Goal: Task Accomplishment & Management: Manage account settings

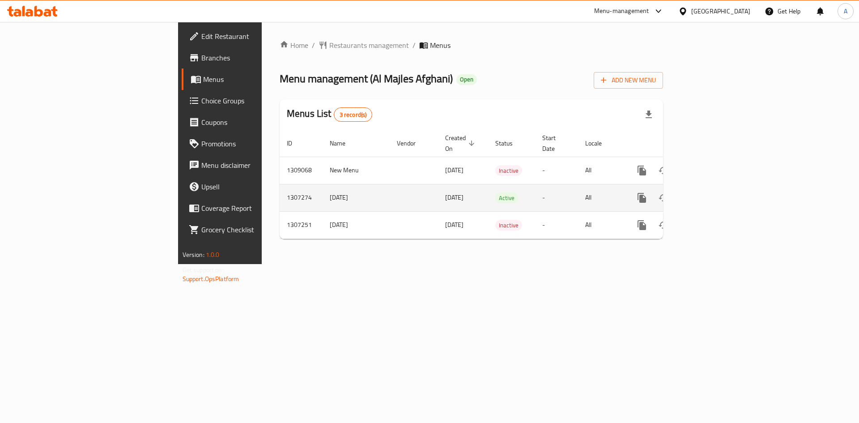
click at [711, 194] on icon "enhanced table" at bounding box center [707, 198] width 8 height 8
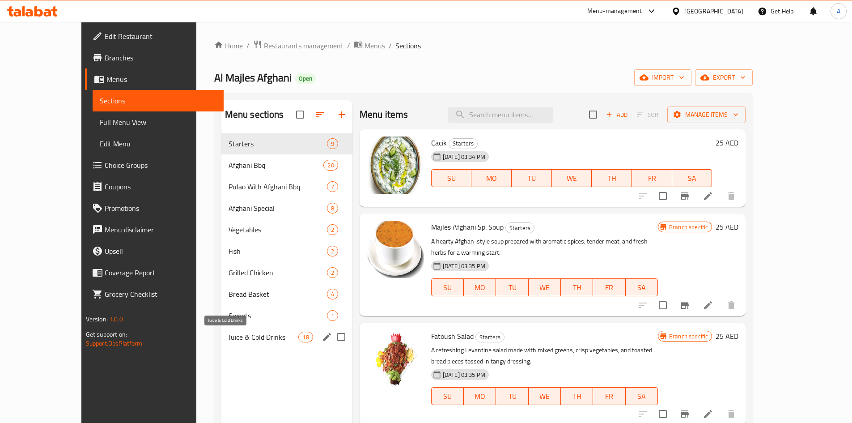
click at [229, 337] on span "Juice & Cold Drinks" at bounding box center [264, 337] width 70 height 11
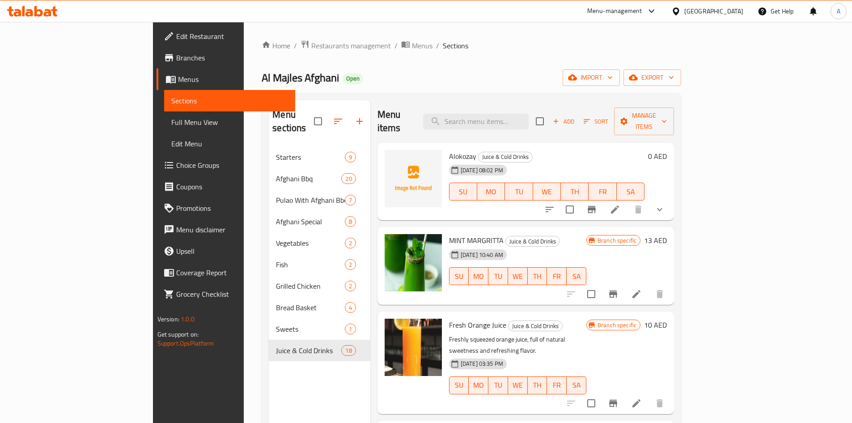
click at [665, 204] on icon "show more" at bounding box center [660, 209] width 11 height 11
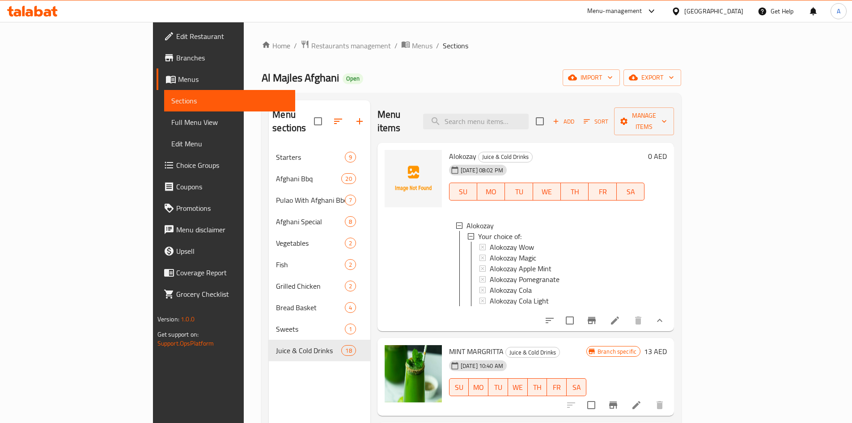
click at [621, 315] on icon at bounding box center [615, 320] width 11 height 11
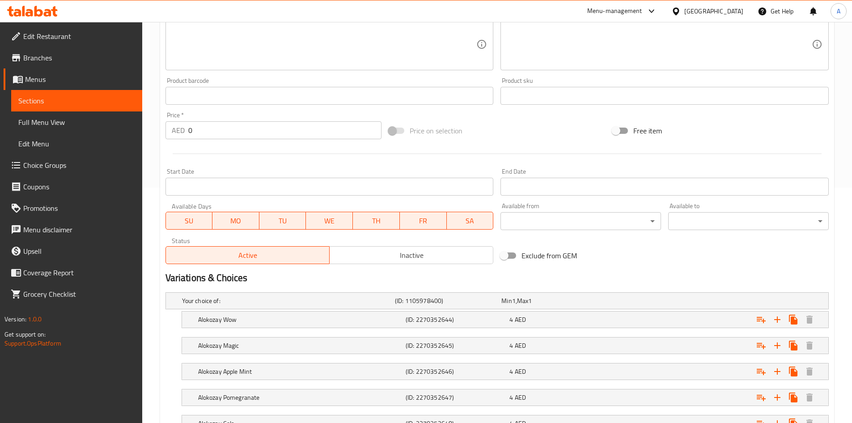
scroll to position [313, 0]
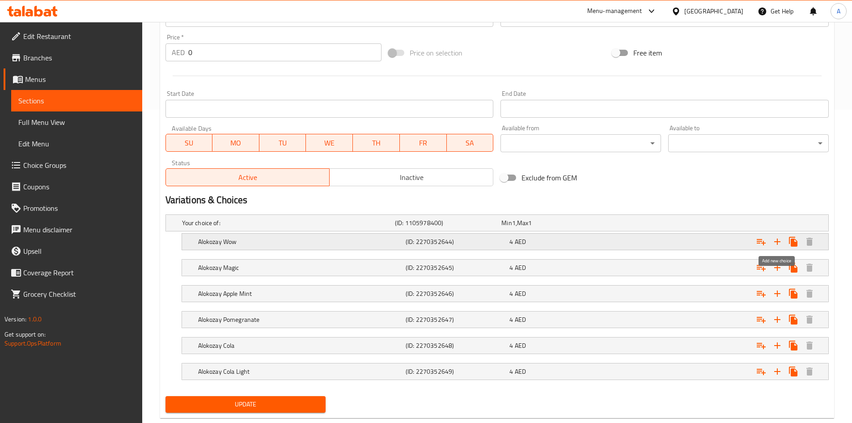
click at [781, 240] on icon "Expand" at bounding box center [777, 241] width 11 height 11
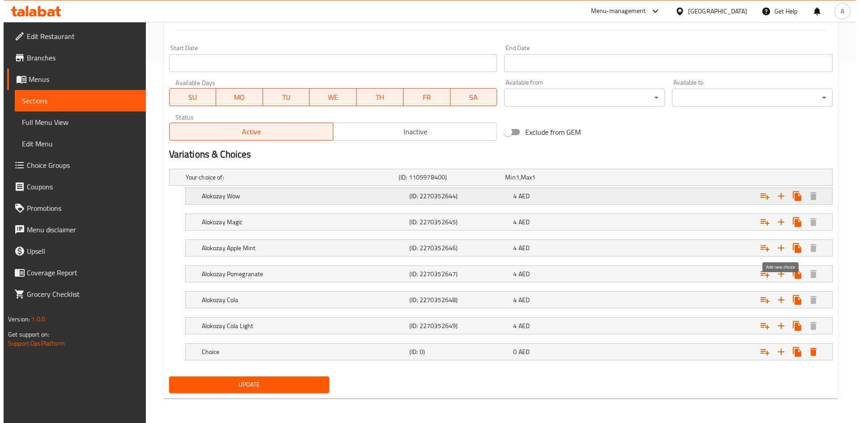
scroll to position [359, 0]
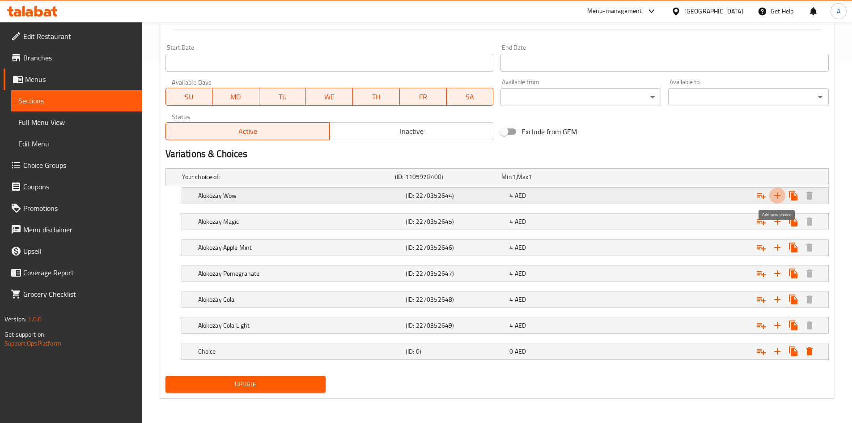
click at [780, 193] on icon "Expand" at bounding box center [777, 195] width 11 height 11
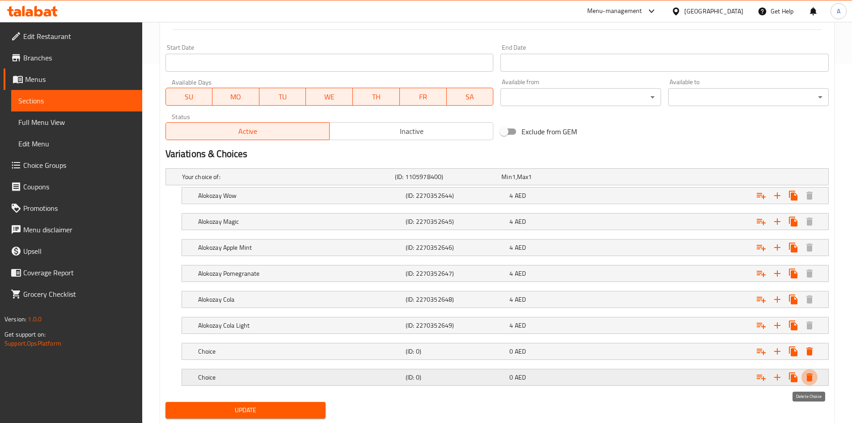
click at [811, 378] on icon "Expand" at bounding box center [810, 377] width 6 height 8
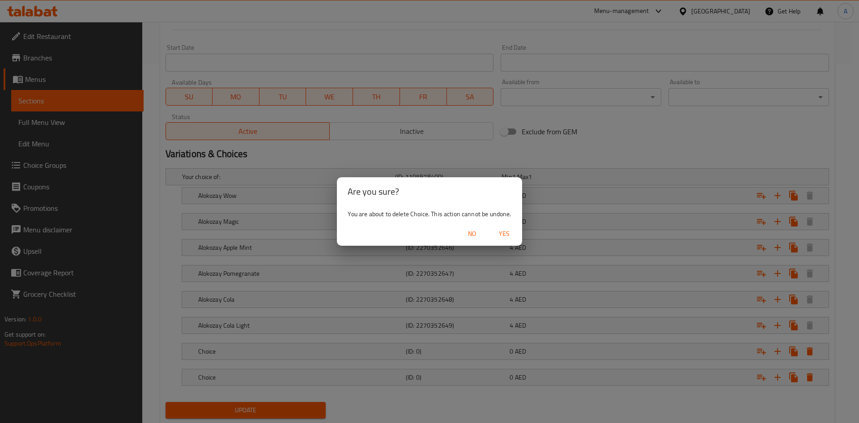
click at [503, 237] on span "Yes" at bounding box center [504, 233] width 21 height 11
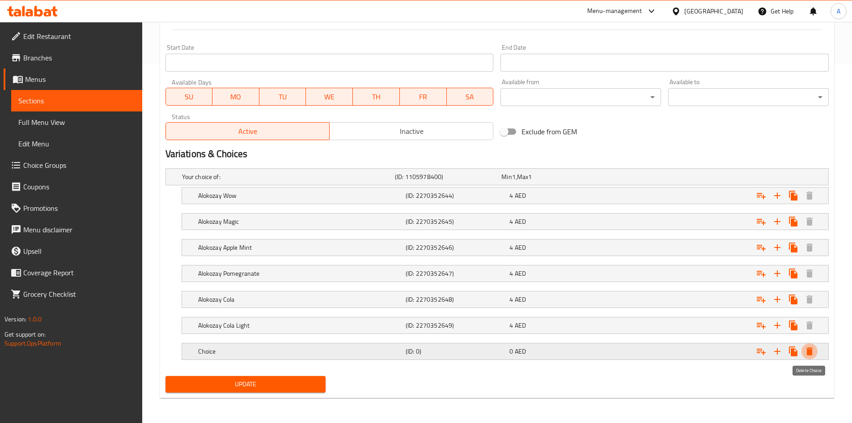
click at [809, 353] on icon "Expand" at bounding box center [810, 351] width 6 height 8
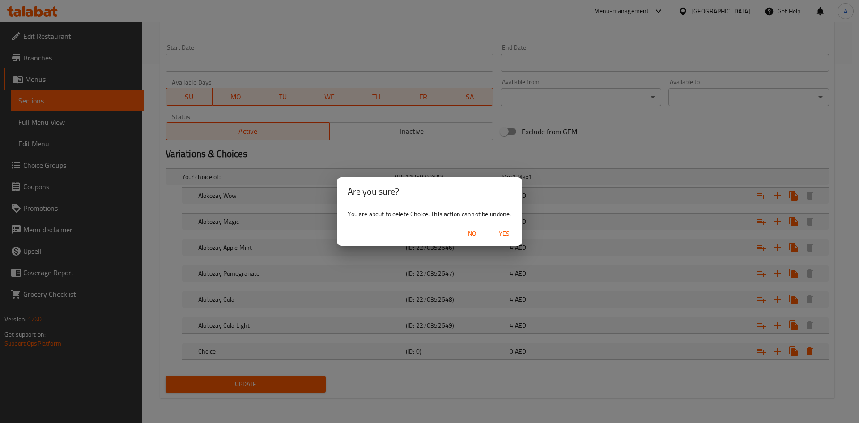
click at [507, 232] on span "Yes" at bounding box center [504, 233] width 21 height 11
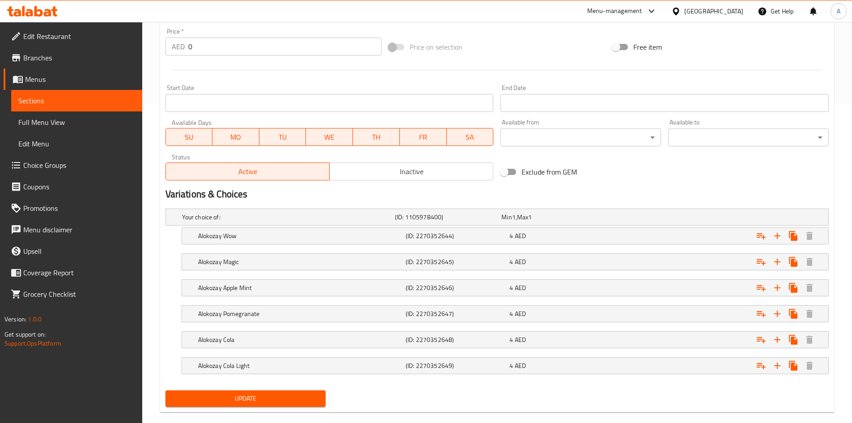
scroll to position [333, 0]
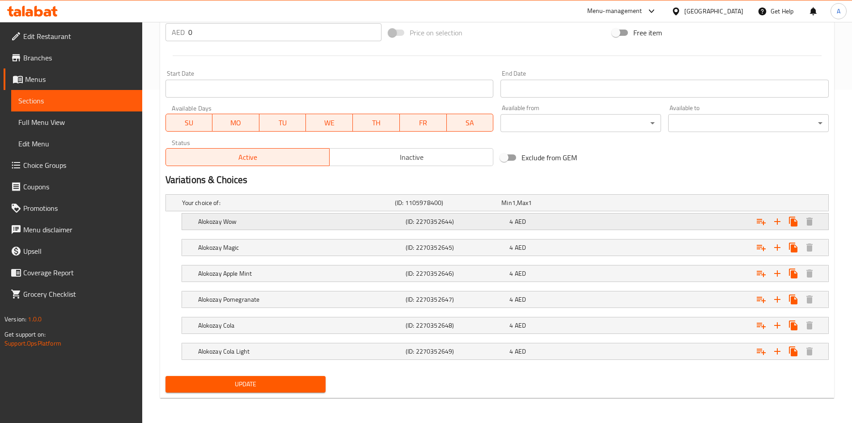
click at [419, 207] on h5 "(ID: 2270352644)" at bounding box center [446, 202] width 103 height 9
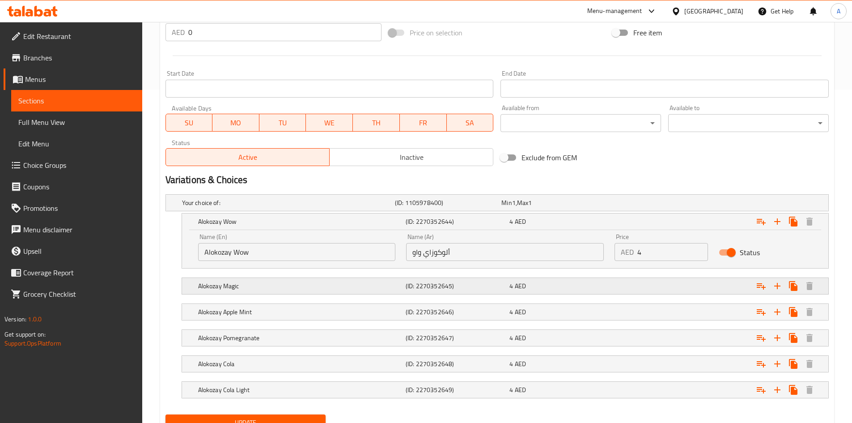
click at [354, 207] on h5 "Alokozay Magic" at bounding box center [286, 202] width 209 height 9
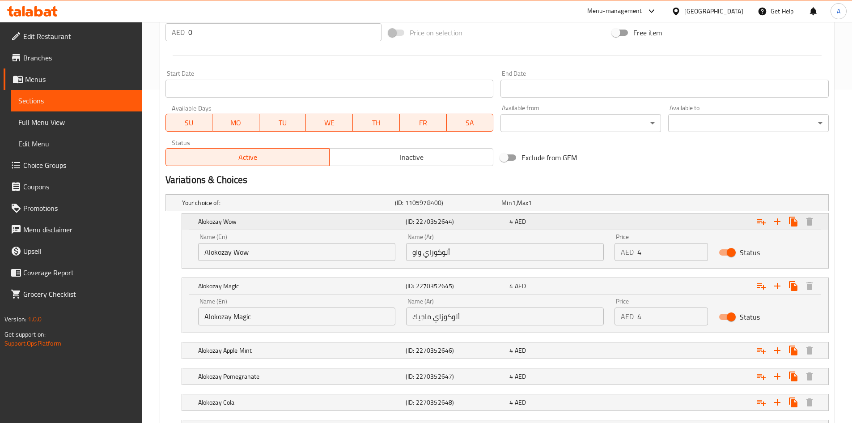
click at [234, 221] on h5 "Alokozay Wow" at bounding box center [300, 221] width 204 height 9
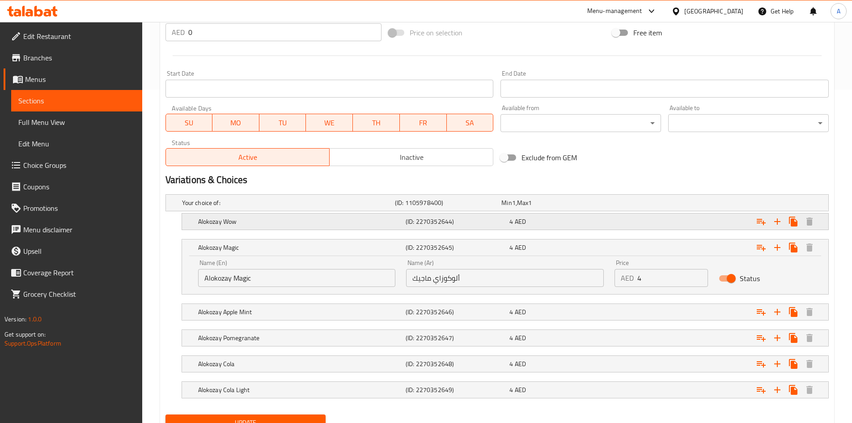
click at [234, 207] on h5 "Alokozay Wow" at bounding box center [286, 202] width 209 height 9
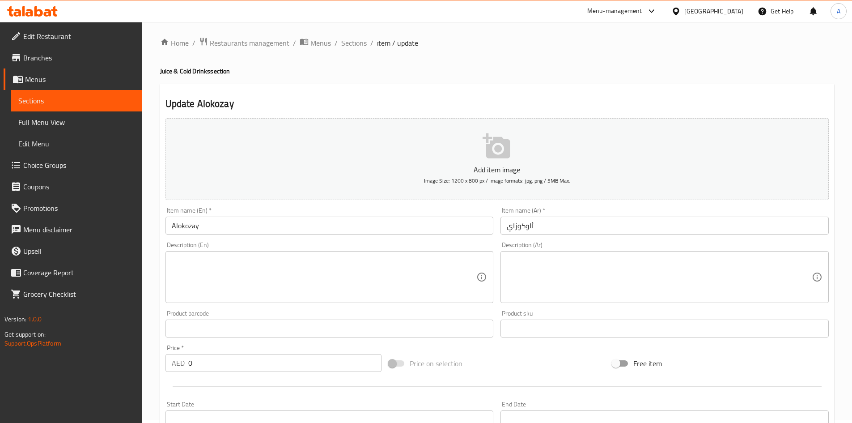
scroll to position [0, 0]
click at [200, 233] on input "Alokozay" at bounding box center [330, 228] width 328 height 18
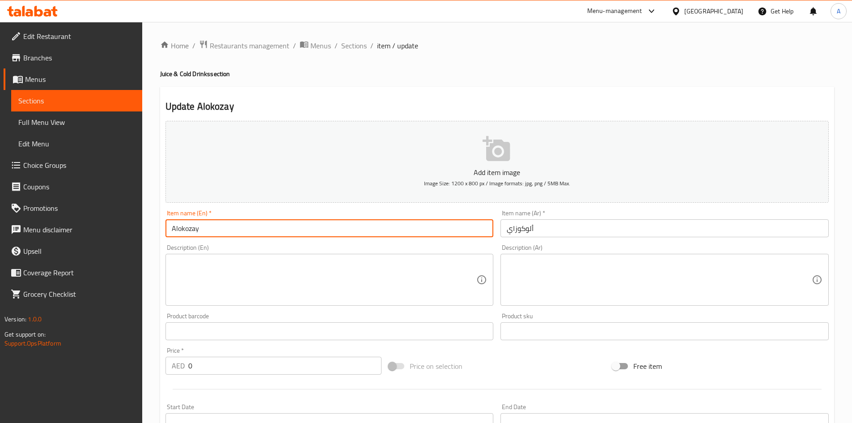
click at [200, 233] on input "Alokozay" at bounding box center [330, 228] width 328 height 18
click at [229, 50] on span "Restaurants management" at bounding box center [250, 45] width 80 height 11
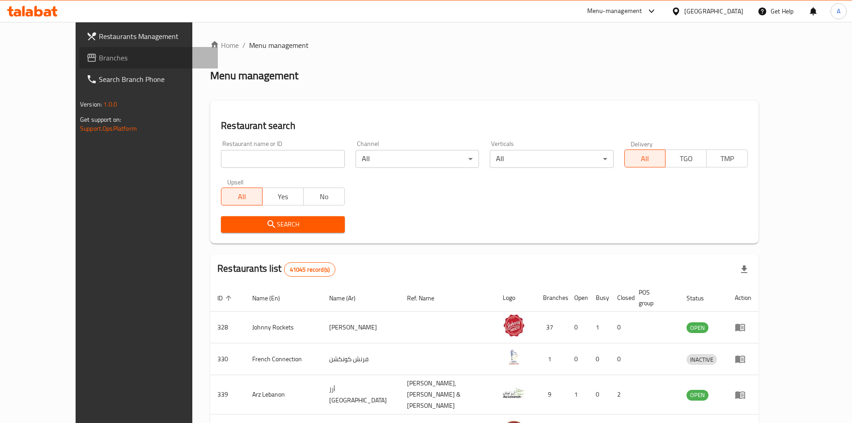
click at [99, 57] on span "Branches" at bounding box center [155, 57] width 112 height 11
